Goal: Task Accomplishment & Management: Complete application form

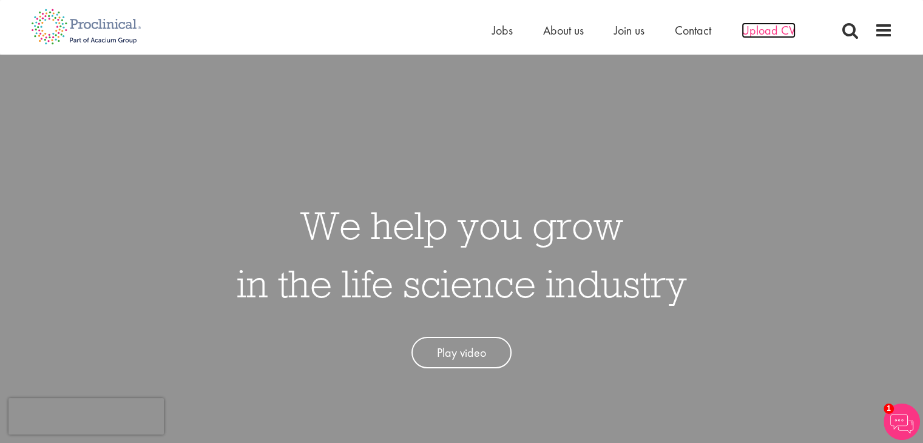
click at [760, 32] on span "Upload CV" at bounding box center [768, 30] width 54 height 16
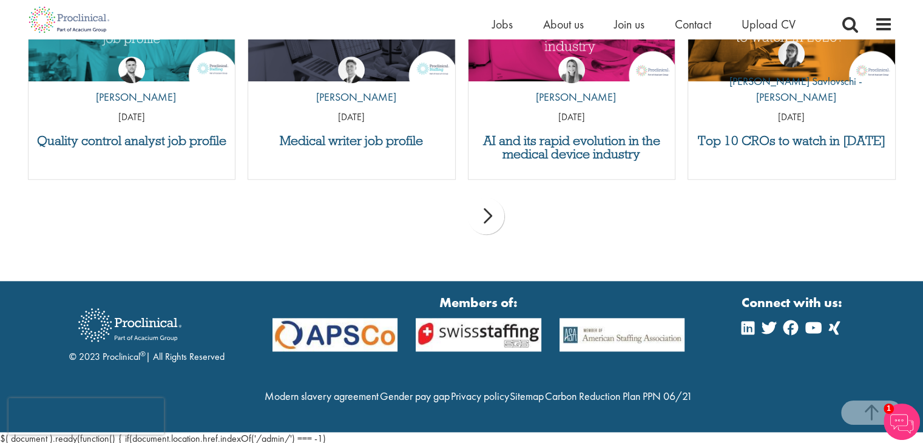
scroll to position [1327, 0]
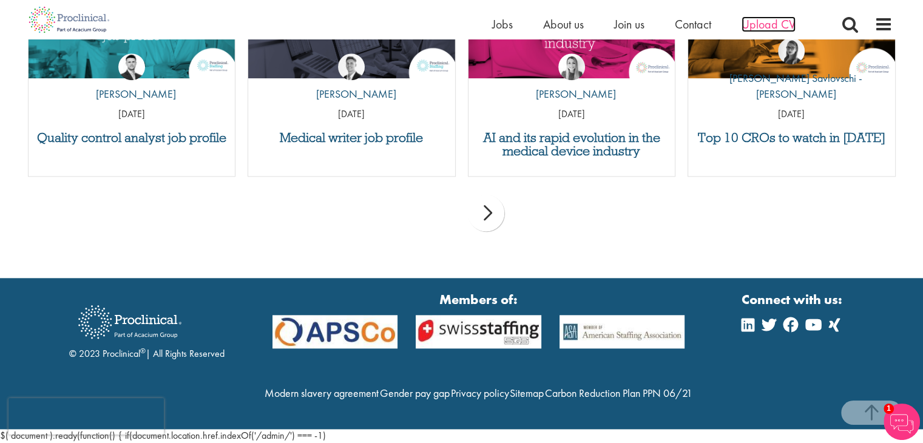
click at [781, 20] on span "Upload CV" at bounding box center [768, 24] width 54 height 16
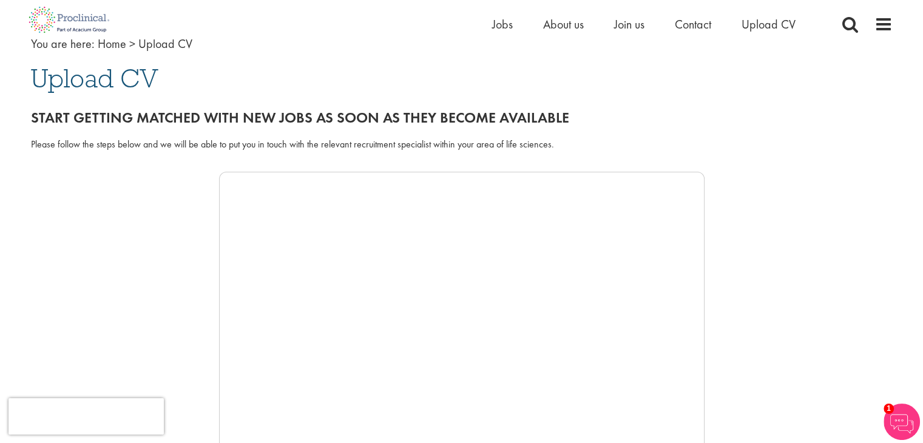
scroll to position [78, 0]
click at [641, 25] on span "Join us" at bounding box center [629, 24] width 30 height 16
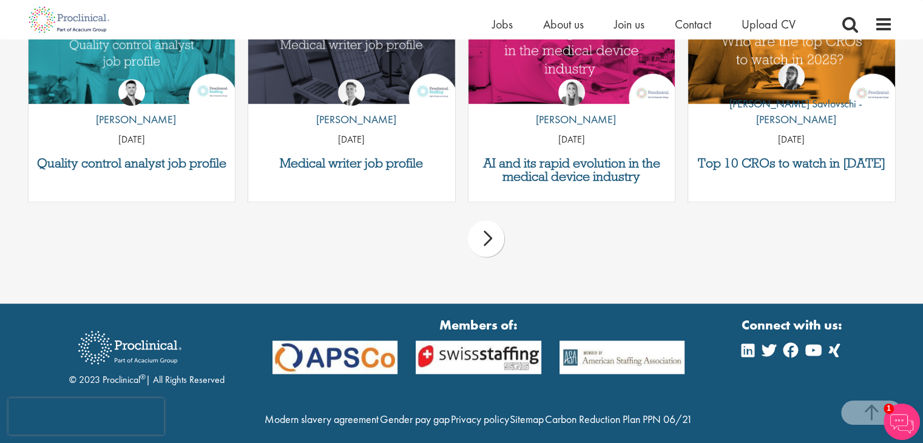
scroll to position [1973, 0]
